Goal: Transaction & Acquisition: Obtain resource

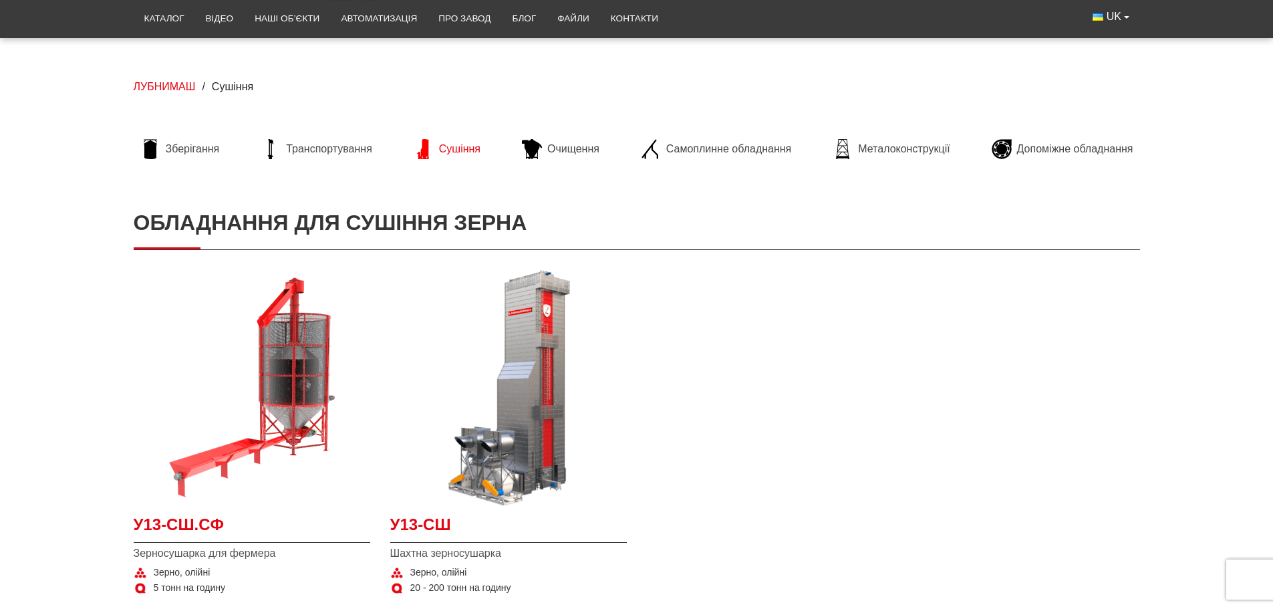
scroll to position [134, 0]
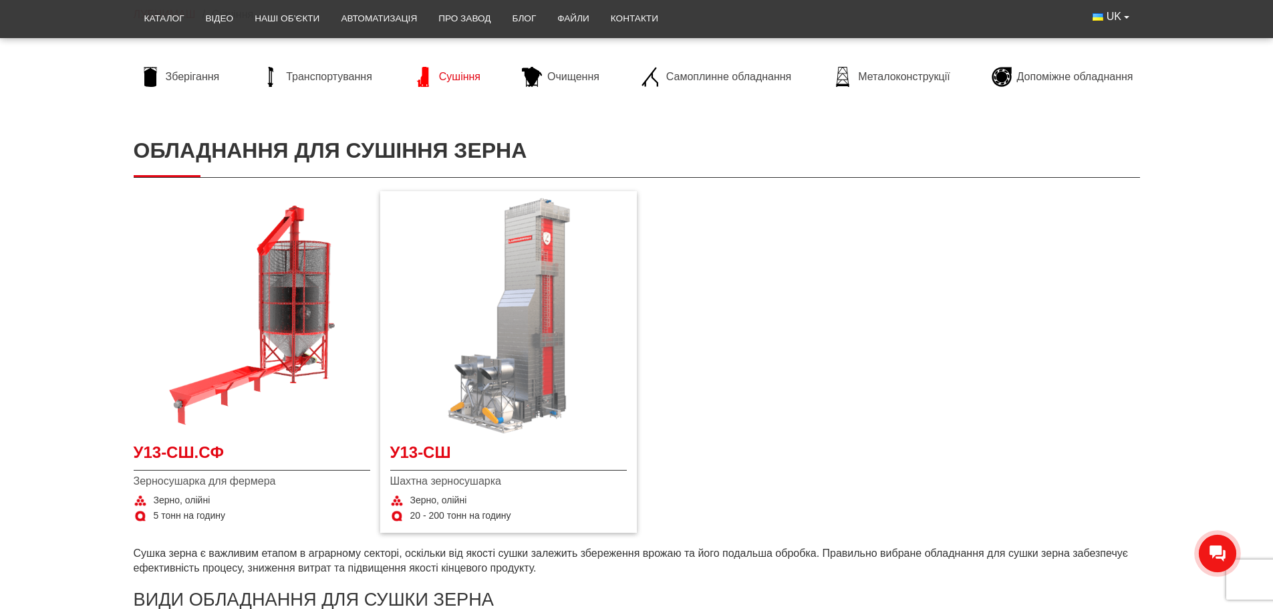
click at [519, 315] on img at bounding box center [508, 316] width 237 height 237
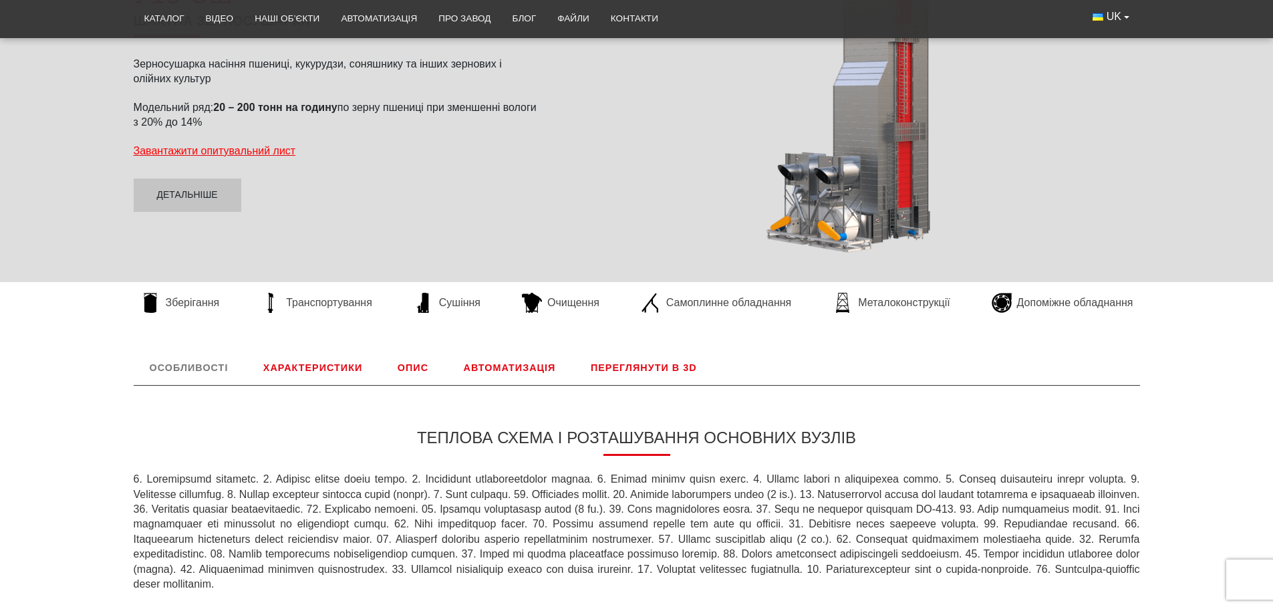
scroll to position [267, 0]
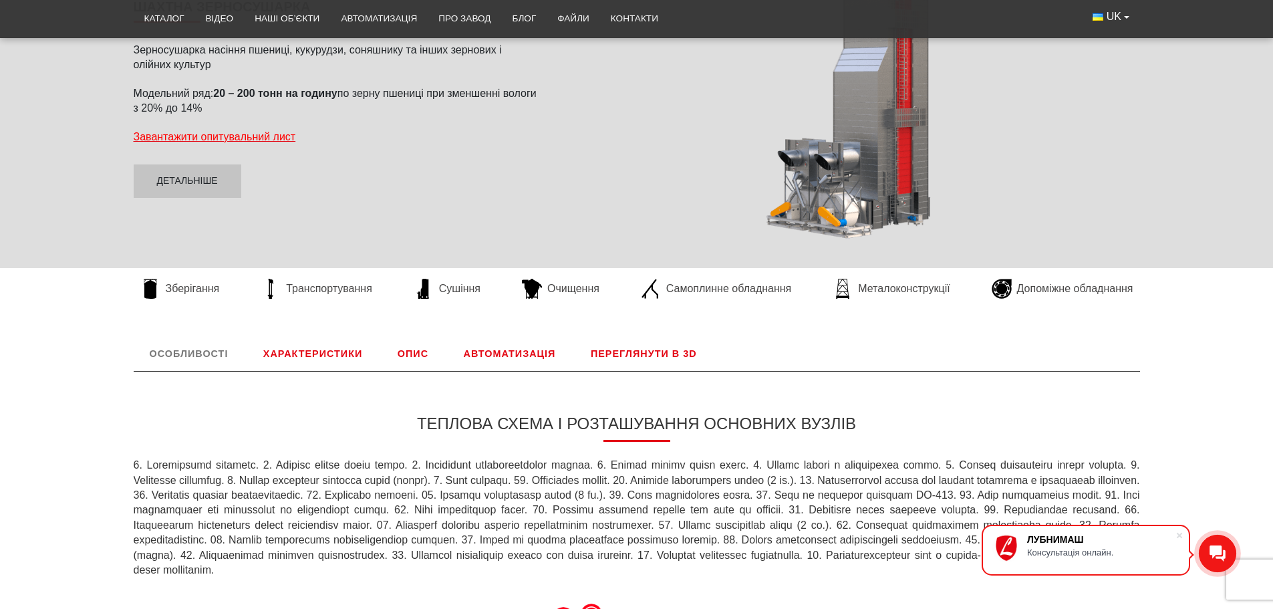
click at [627, 354] on link "Переглянути в 3D" at bounding box center [644, 353] width 138 height 35
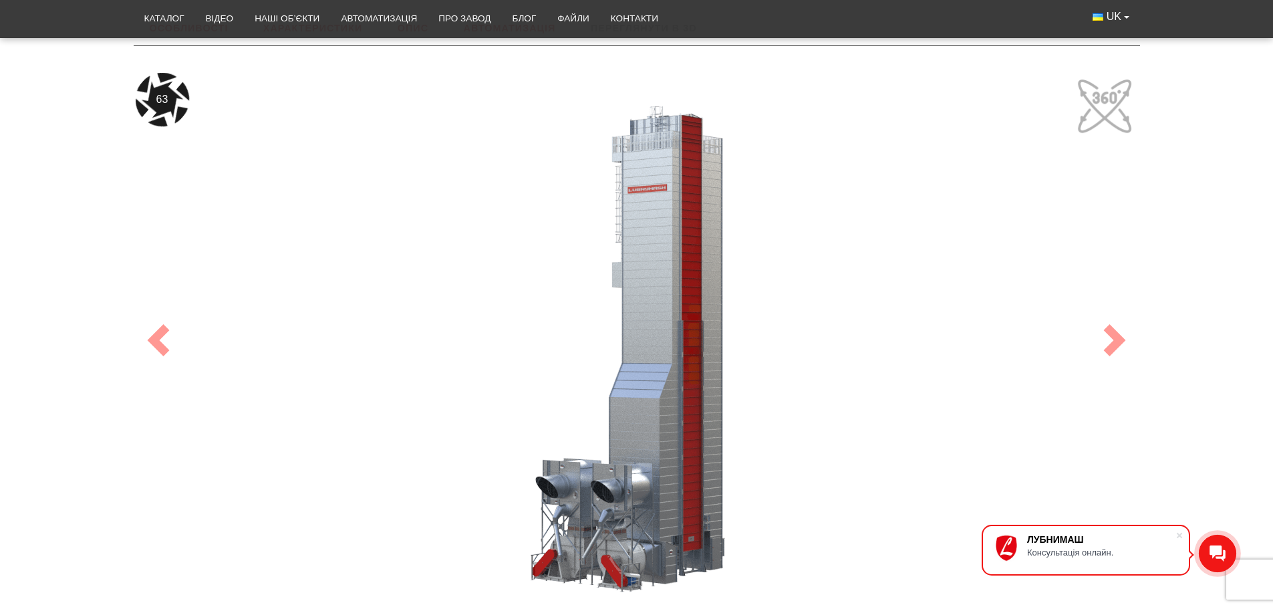
scroll to position [623, 0]
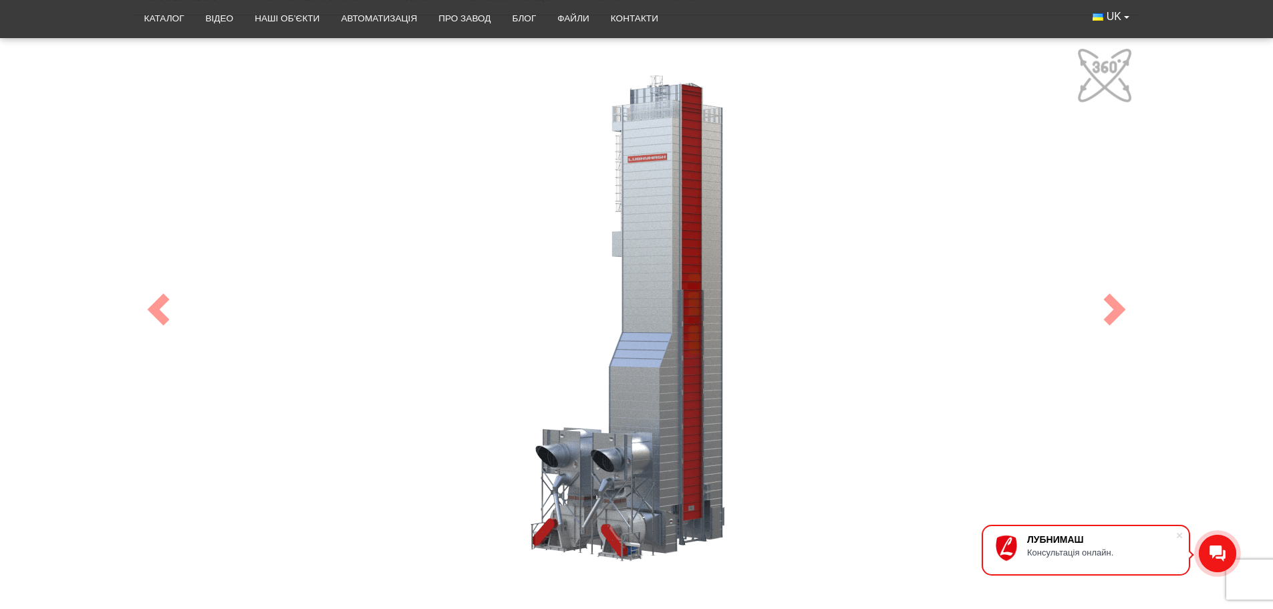
drag, startPoint x: 674, startPoint y: 247, endPoint x: 659, endPoint y: 255, distance: 17.7
click at [650, 259] on div "100" at bounding box center [637, 309] width 1002 height 534
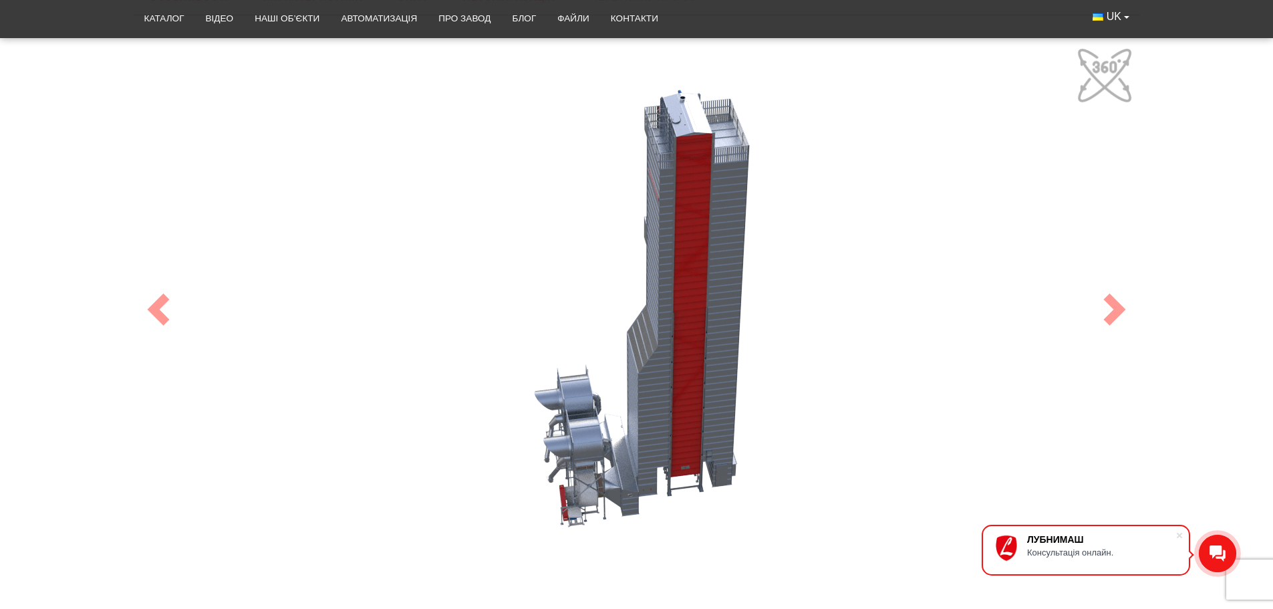
drag, startPoint x: 704, startPoint y: 213, endPoint x: 651, endPoint y: 198, distance: 54.8
click at [652, 199] on div "100" at bounding box center [637, 309] width 1002 height 534
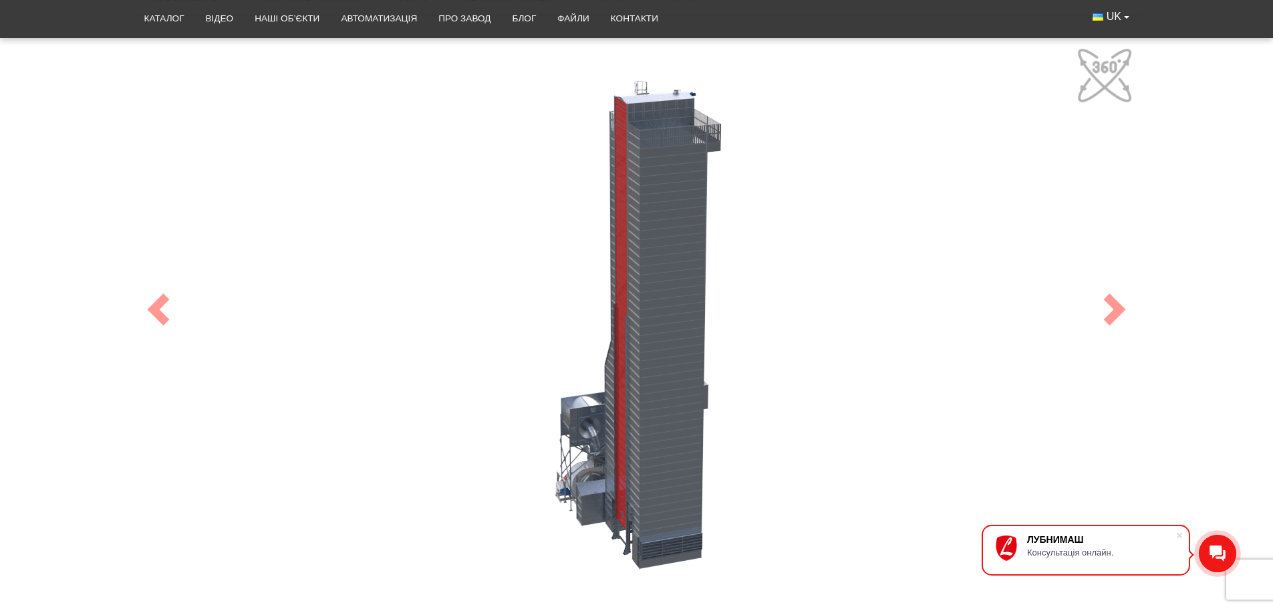
drag, startPoint x: 674, startPoint y: 255, endPoint x: 737, endPoint y: 261, distance: 63.1
click at [737, 261] on div "100" at bounding box center [637, 309] width 1002 height 534
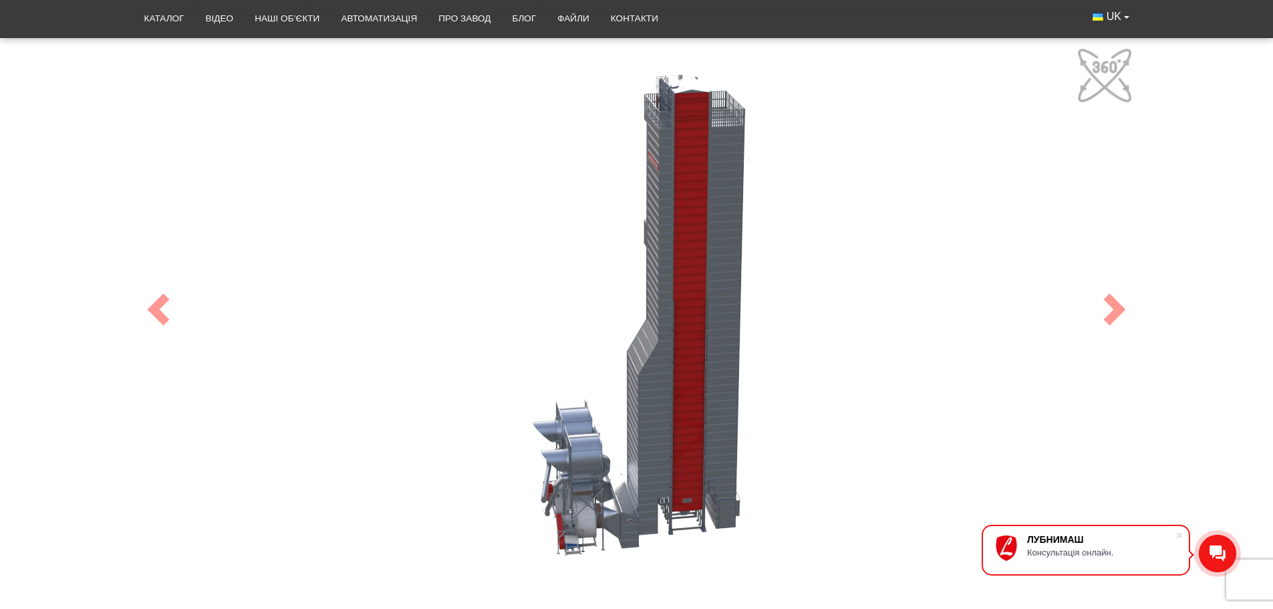
drag, startPoint x: 667, startPoint y: 227, endPoint x: 802, endPoint y: 226, distance: 135.0
click at [800, 225] on div "100" at bounding box center [637, 309] width 1002 height 534
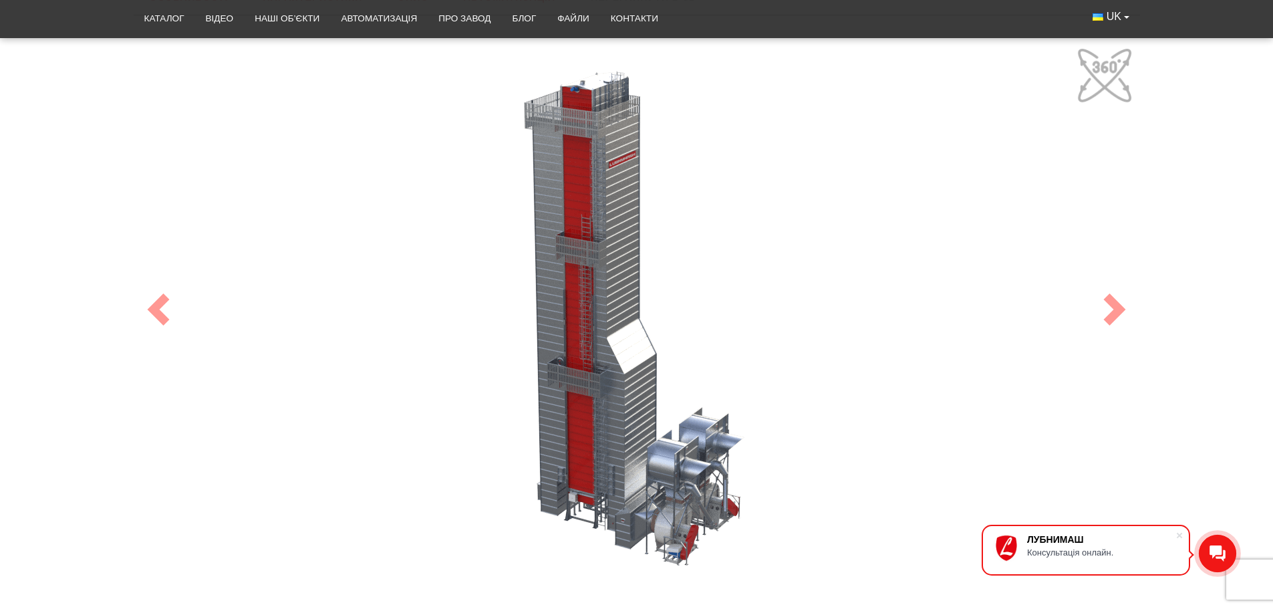
drag, startPoint x: 620, startPoint y: 283, endPoint x: 675, endPoint y: 283, distance: 54.8
click at [675, 283] on div "100" at bounding box center [637, 309] width 1002 height 534
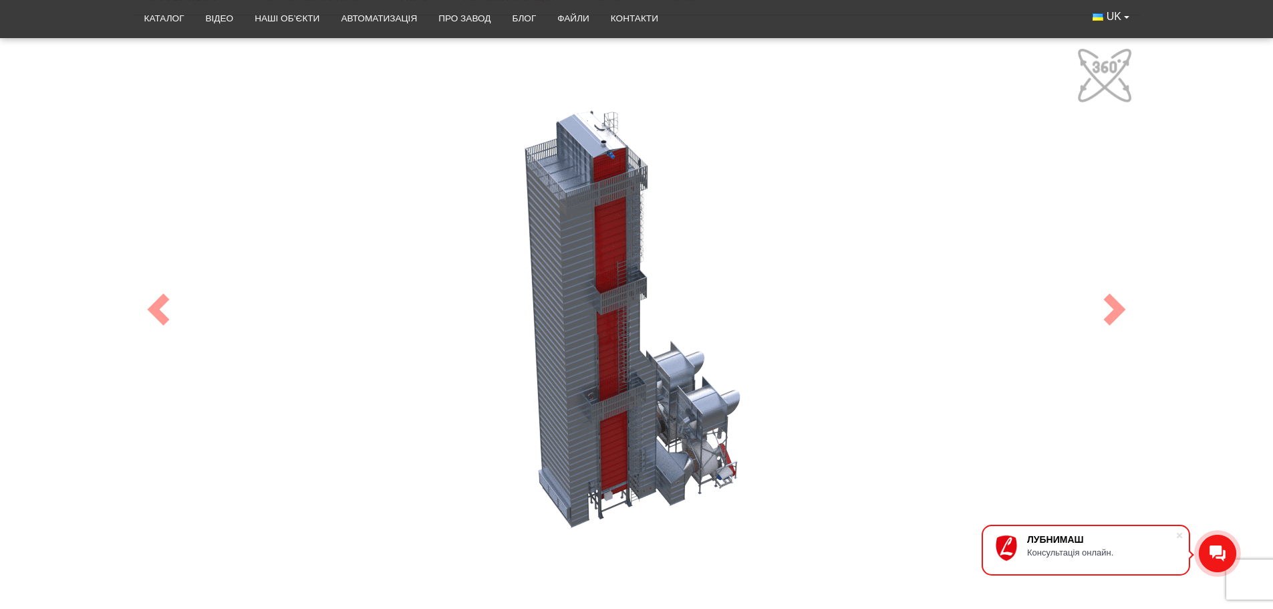
drag, startPoint x: 552, startPoint y: 327, endPoint x: 569, endPoint y: 335, distance: 18.5
click at [569, 335] on div "100" at bounding box center [637, 309] width 1002 height 534
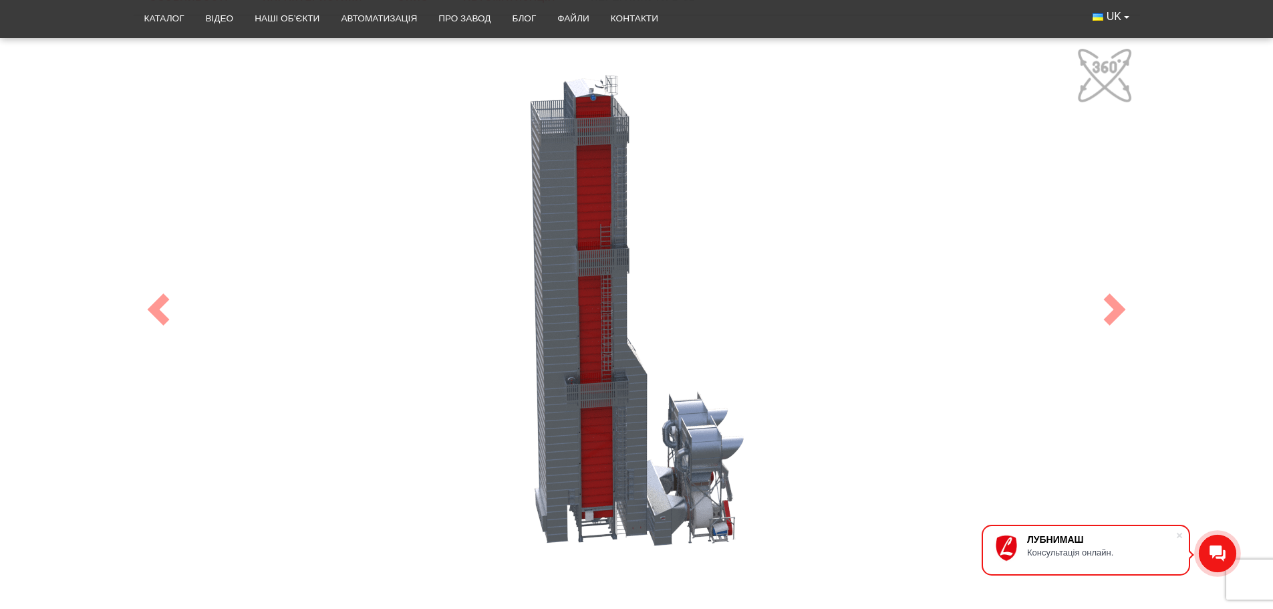
drag, startPoint x: 598, startPoint y: 347, endPoint x: 576, endPoint y: 335, distance: 24.8
click at [576, 335] on div "100" at bounding box center [637, 309] width 1002 height 534
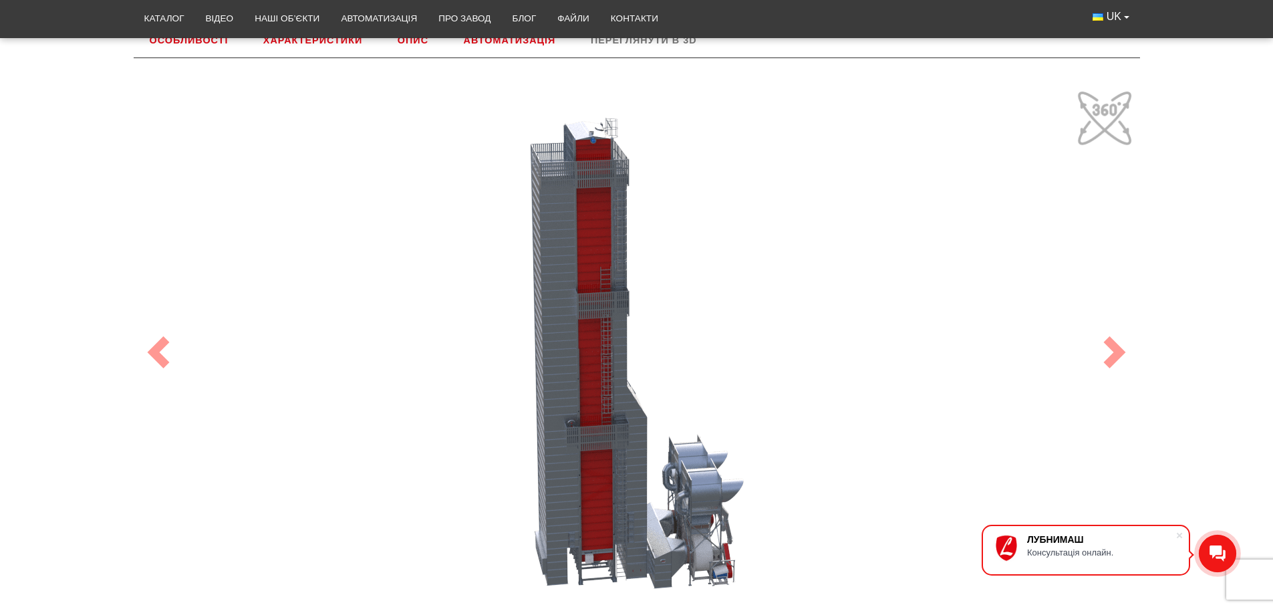
scroll to position [557, 0]
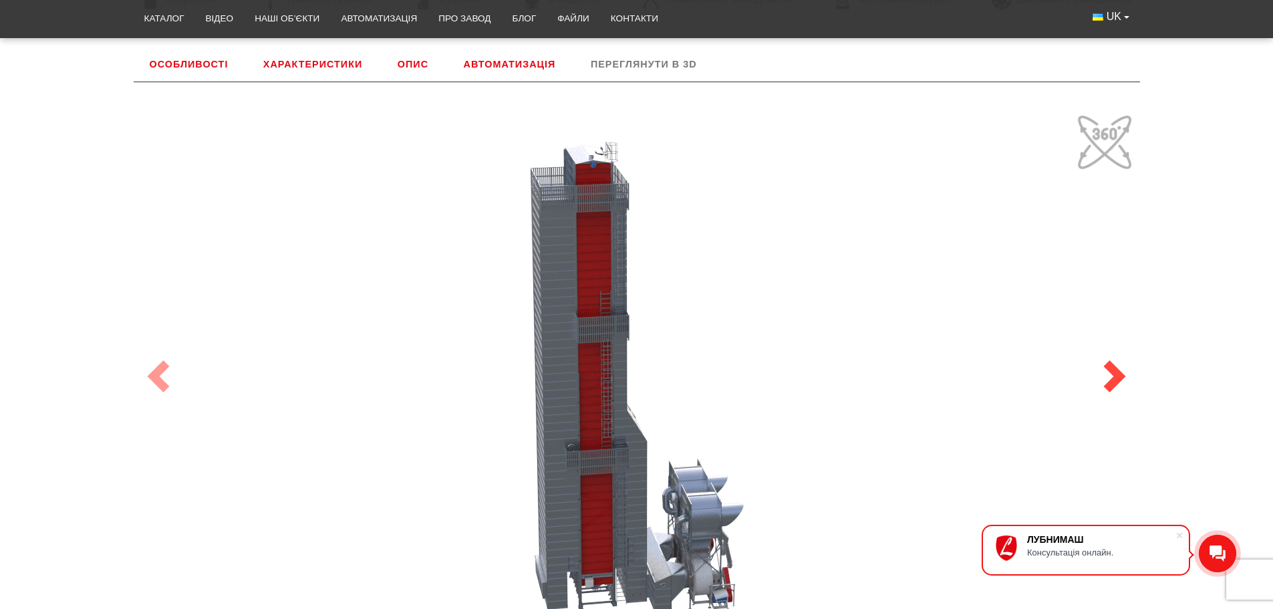
click at [1105, 147] on link "Next" at bounding box center [1114, 375] width 50 height 587
click at [614, 244] on div "100" at bounding box center [637, 376] width 1002 height 534
click at [598, 307] on div "100" at bounding box center [637, 376] width 1002 height 534
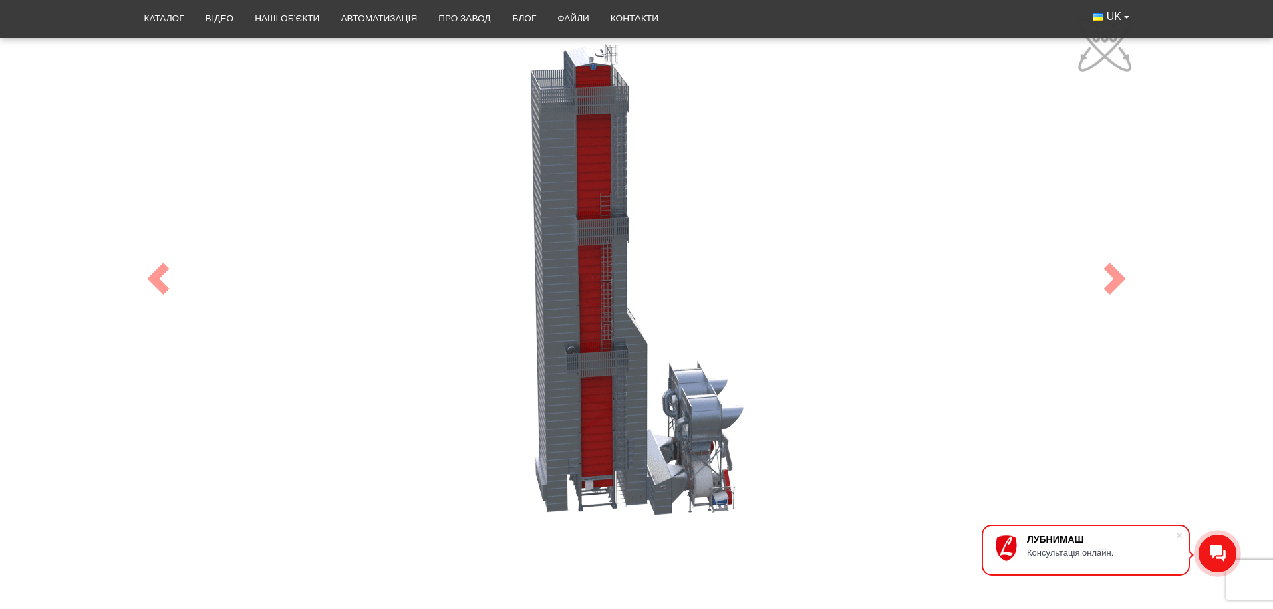
scroll to position [623, 0]
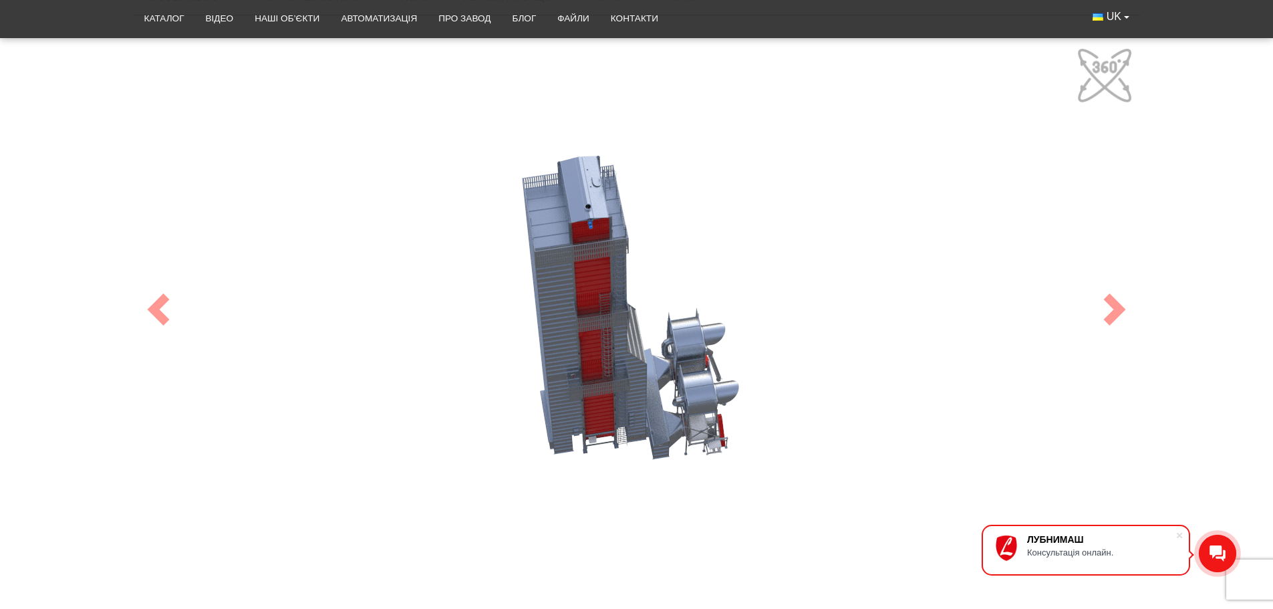
drag, startPoint x: 598, startPoint y: 220, endPoint x: 951, endPoint y: 279, distance: 358.3
click at [603, 223] on div "100" at bounding box center [637, 309] width 1002 height 534
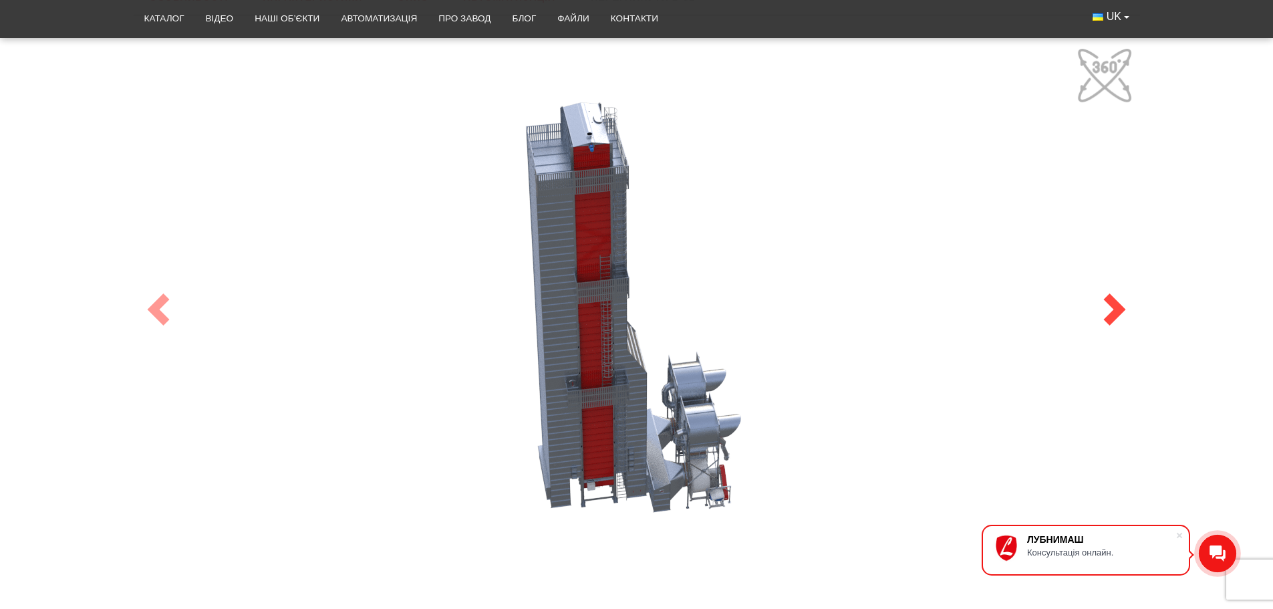
click at [1119, 314] on span at bounding box center [1114, 309] width 32 height 32
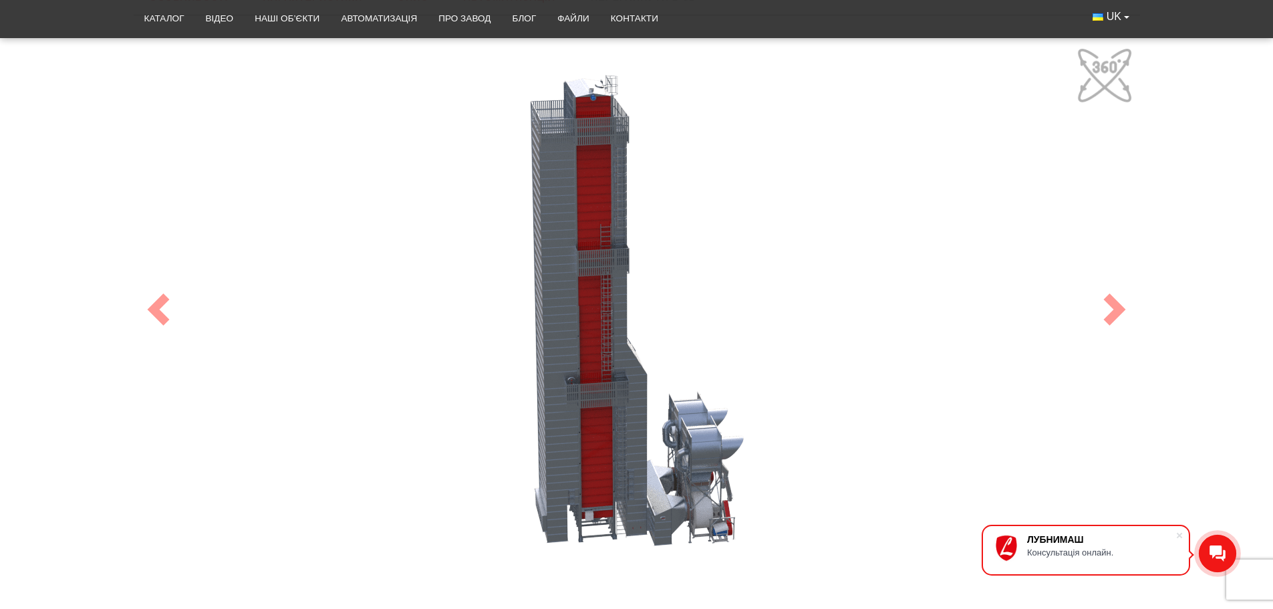
drag, startPoint x: 587, startPoint y: 247, endPoint x: 581, endPoint y: 229, distance: 18.2
click at [581, 229] on div "100" at bounding box center [637, 309] width 1002 height 534
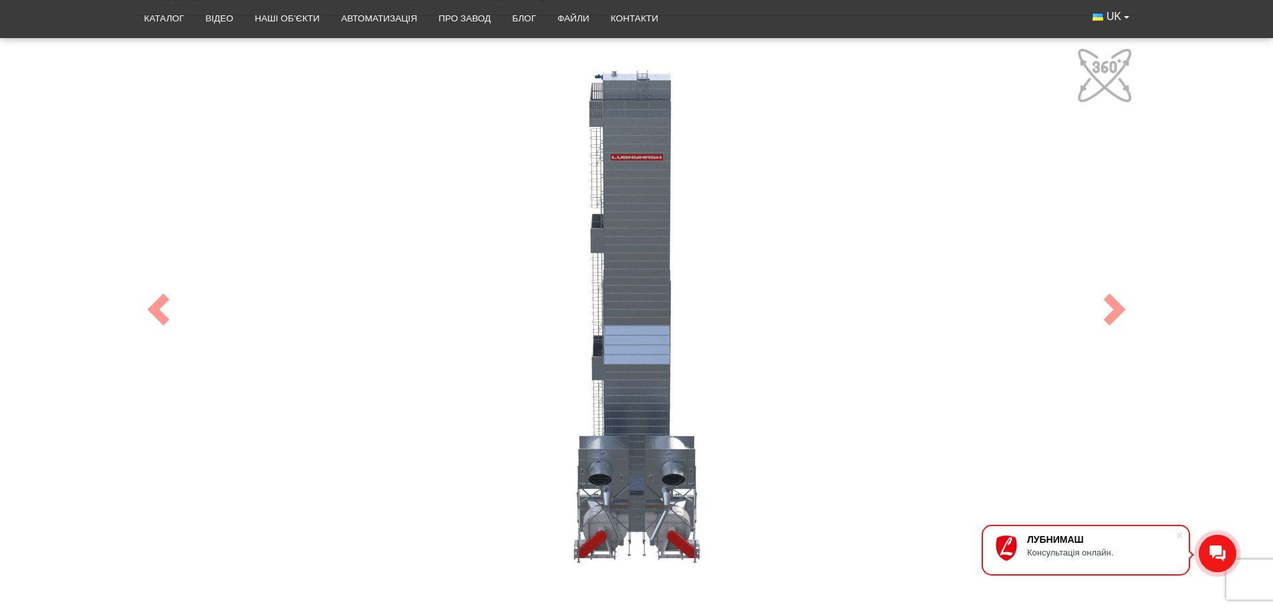
drag, startPoint x: 597, startPoint y: 115, endPoint x: 523, endPoint y: 134, distance: 76.5
click at [523, 134] on div "100" at bounding box center [637, 309] width 1002 height 534
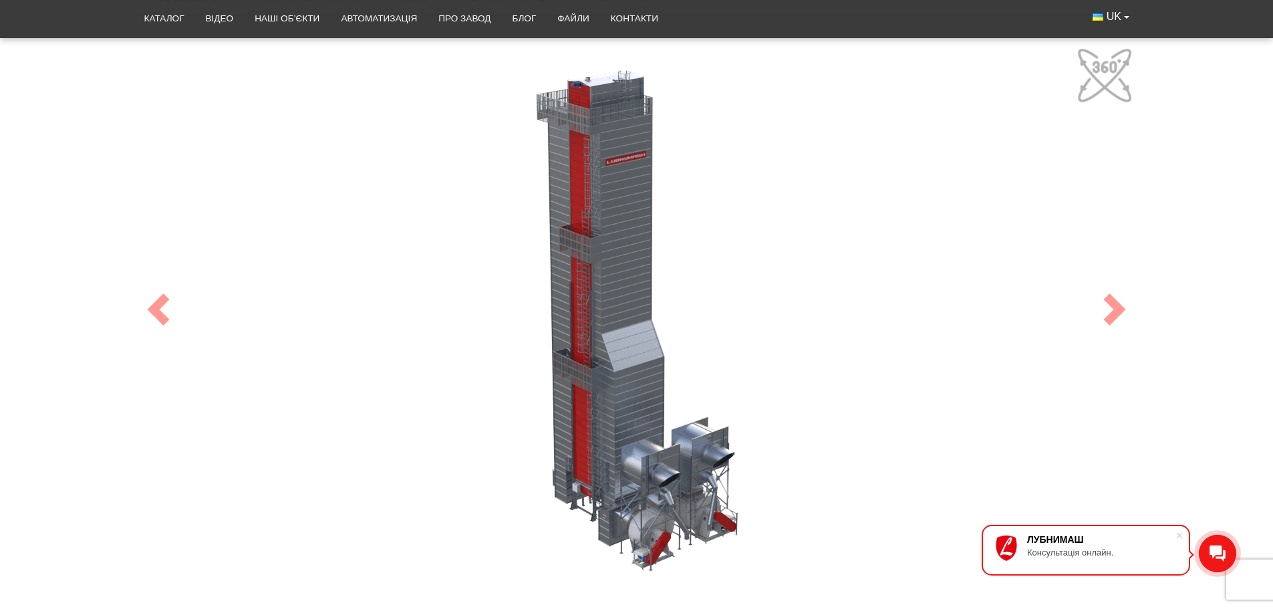
drag, startPoint x: 682, startPoint y: 191, endPoint x: 715, endPoint y: 188, distance: 33.6
click at [715, 188] on div "100" at bounding box center [637, 309] width 1002 height 534
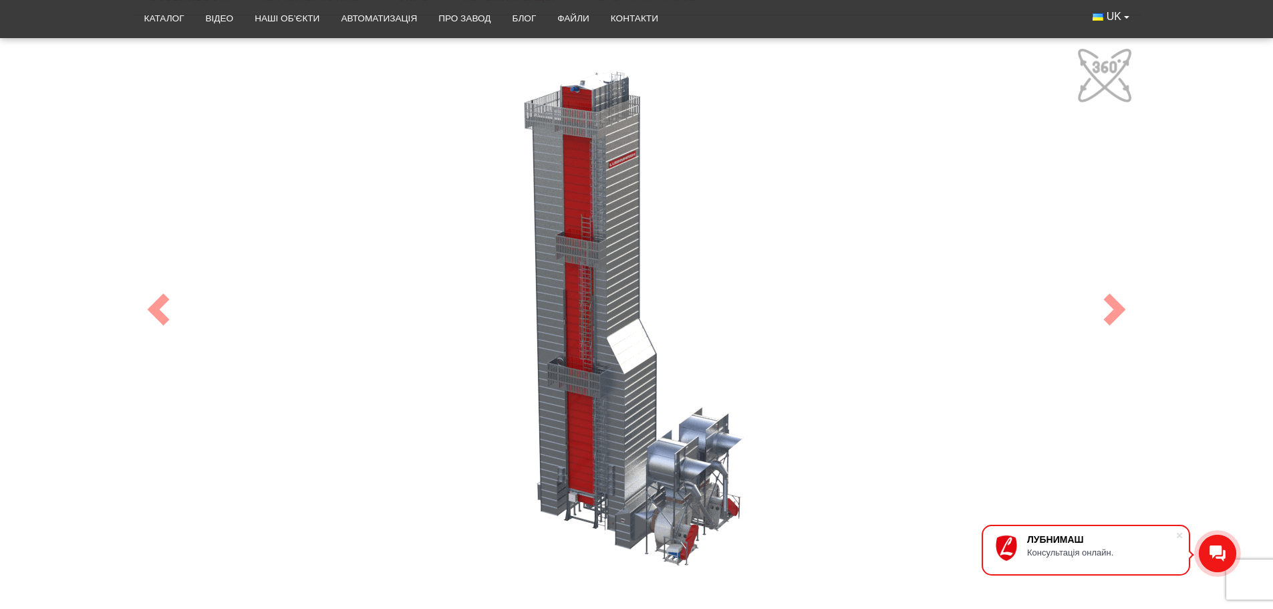
drag, startPoint x: 633, startPoint y: 200, endPoint x: 644, endPoint y: 200, distance: 10.7
click at [644, 200] on div "100" at bounding box center [637, 309] width 1002 height 534
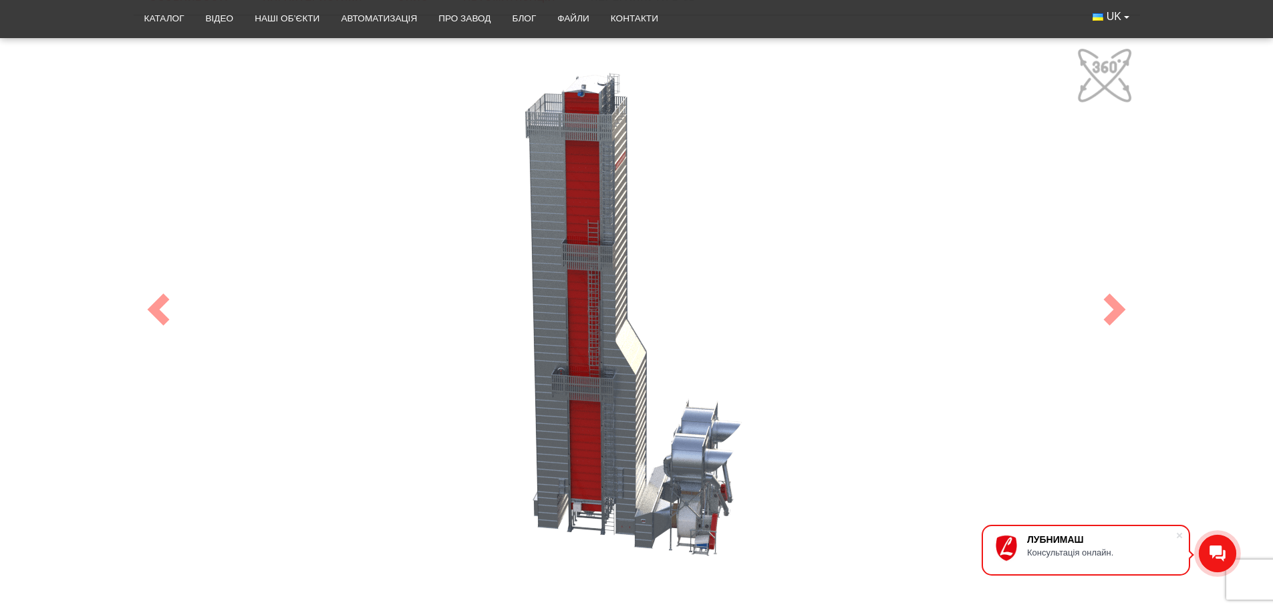
drag, startPoint x: 609, startPoint y: 203, endPoint x: 626, endPoint y: 201, distance: 17.5
click at [626, 201] on div "100" at bounding box center [637, 309] width 1002 height 534
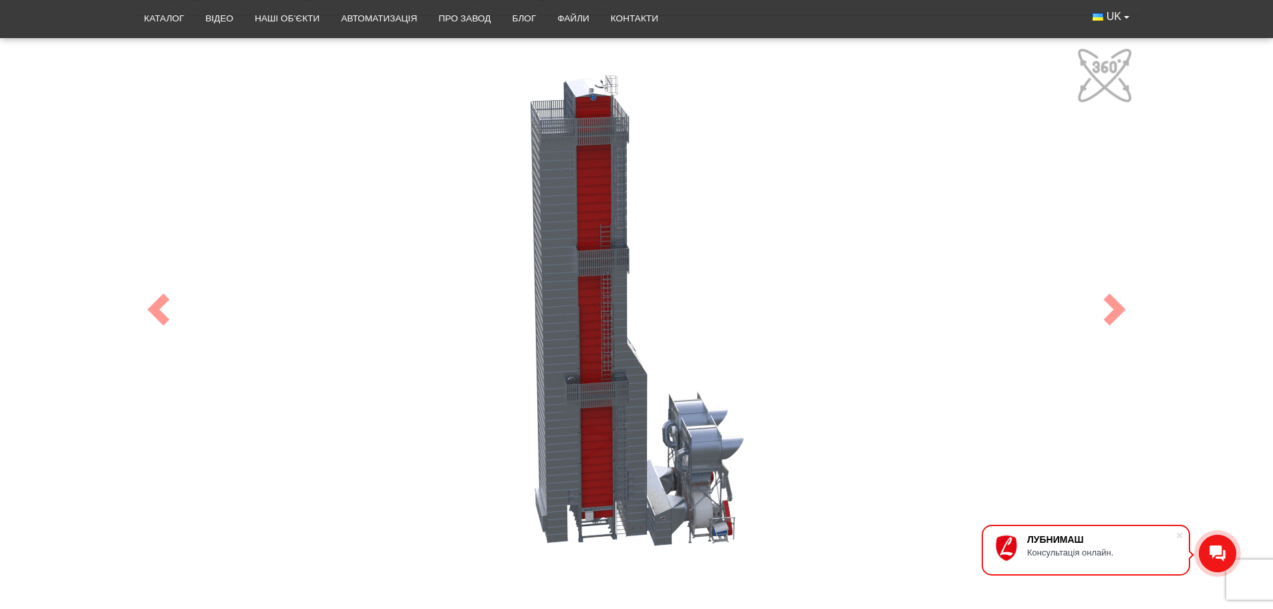
drag, startPoint x: 583, startPoint y: 208, endPoint x: 599, endPoint y: 207, distance: 15.4
click at [599, 207] on div "100" at bounding box center [637, 309] width 1002 height 534
drag, startPoint x: 599, startPoint y: 207, endPoint x: 591, endPoint y: 208, distance: 7.5
click at [591, 208] on div "100" at bounding box center [637, 309] width 1002 height 534
click at [1112, 313] on span at bounding box center [1114, 309] width 32 height 32
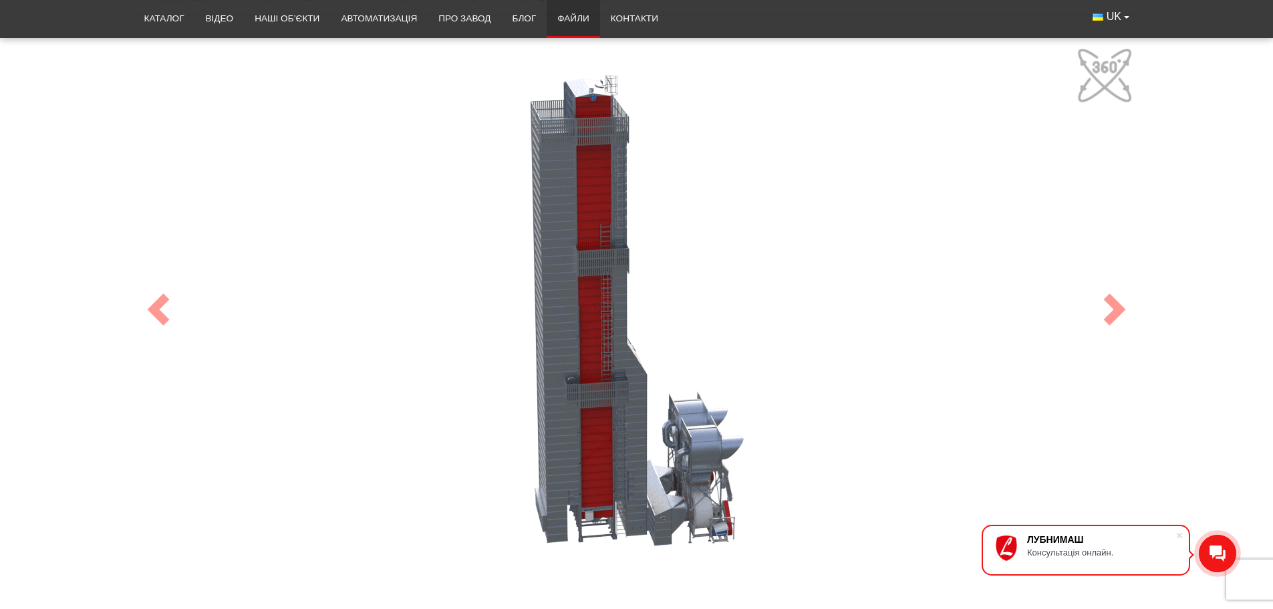
click at [577, 17] on link "Файли" at bounding box center [573, 18] width 53 height 29
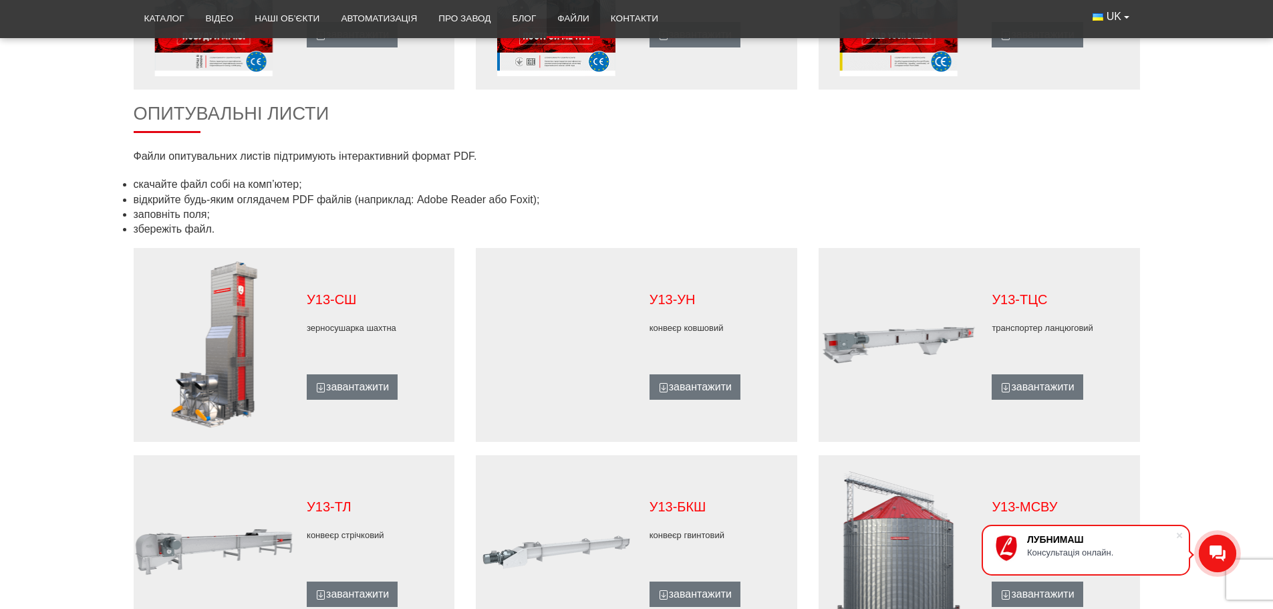
scroll to position [601, 0]
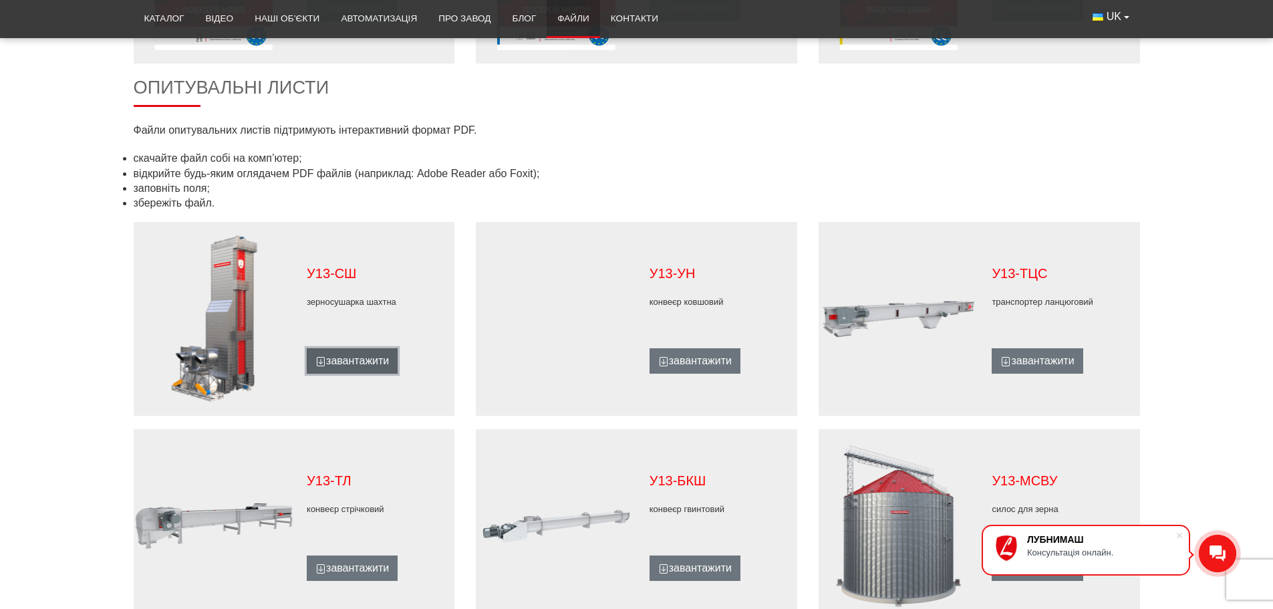
click at [358, 354] on link "завантажити" at bounding box center [352, 360] width 91 height 25
